Goal: Navigation & Orientation: Go to known website

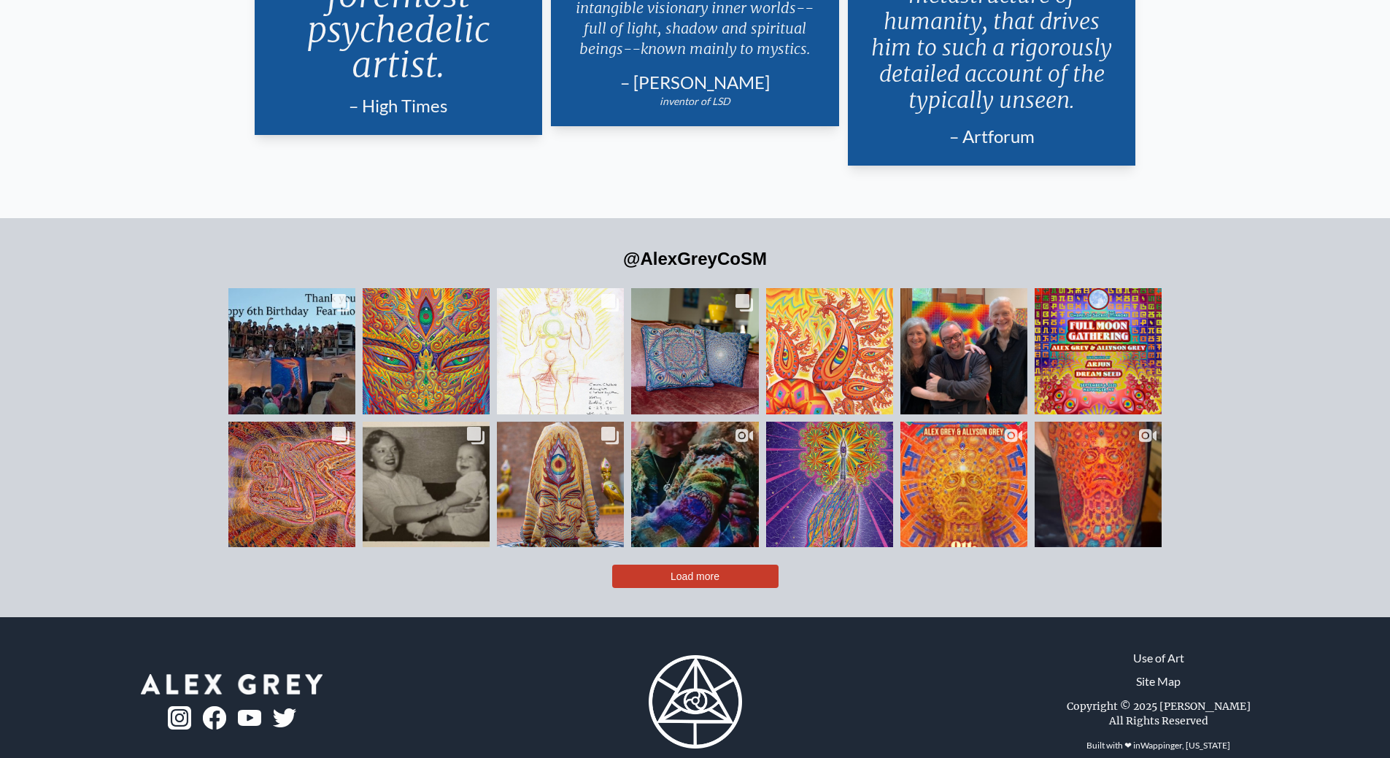
scroll to position [3620, 0]
